Goal: Check status: Check status

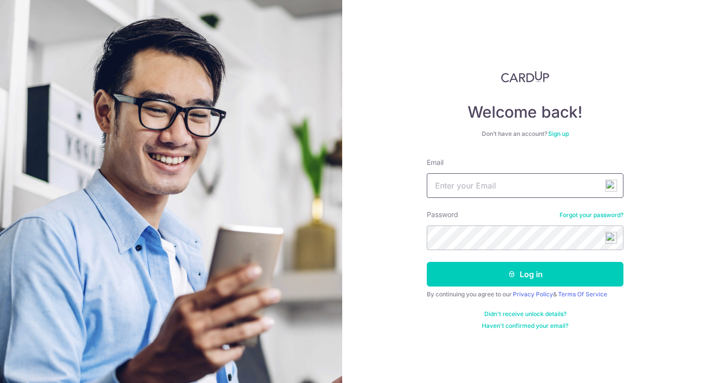
type input "[EMAIL_ADDRESS][DOMAIN_NAME]"
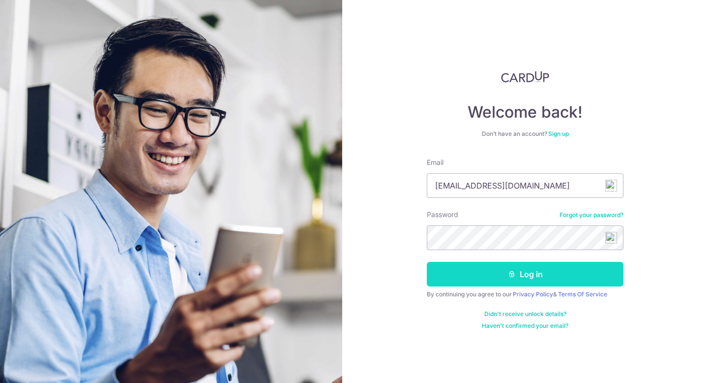
click at [516, 277] on button "Log in" at bounding box center [525, 274] width 197 height 25
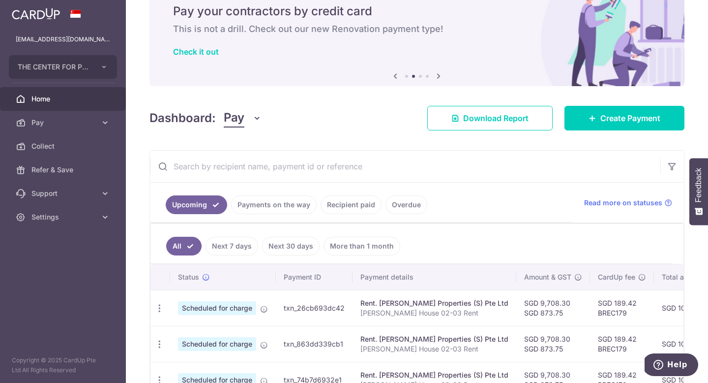
scroll to position [40, 0]
click at [349, 209] on link "Recipient paid" at bounding box center [351, 204] width 61 height 19
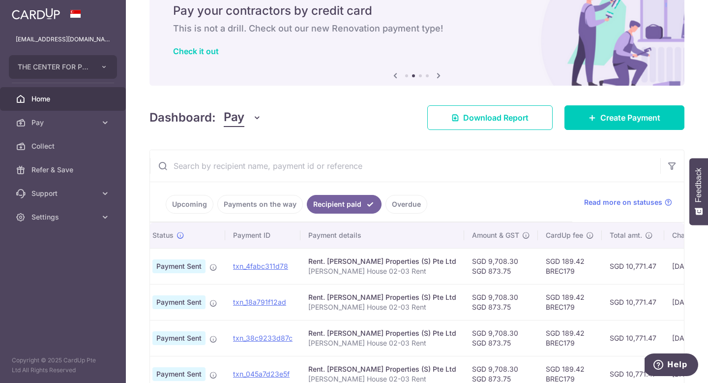
scroll to position [0, 23]
click at [284, 267] on link "txn_4fabc311d78" at bounding box center [262, 266] width 55 height 8
